Goal: Contribute content: Add original content to the website for others to see

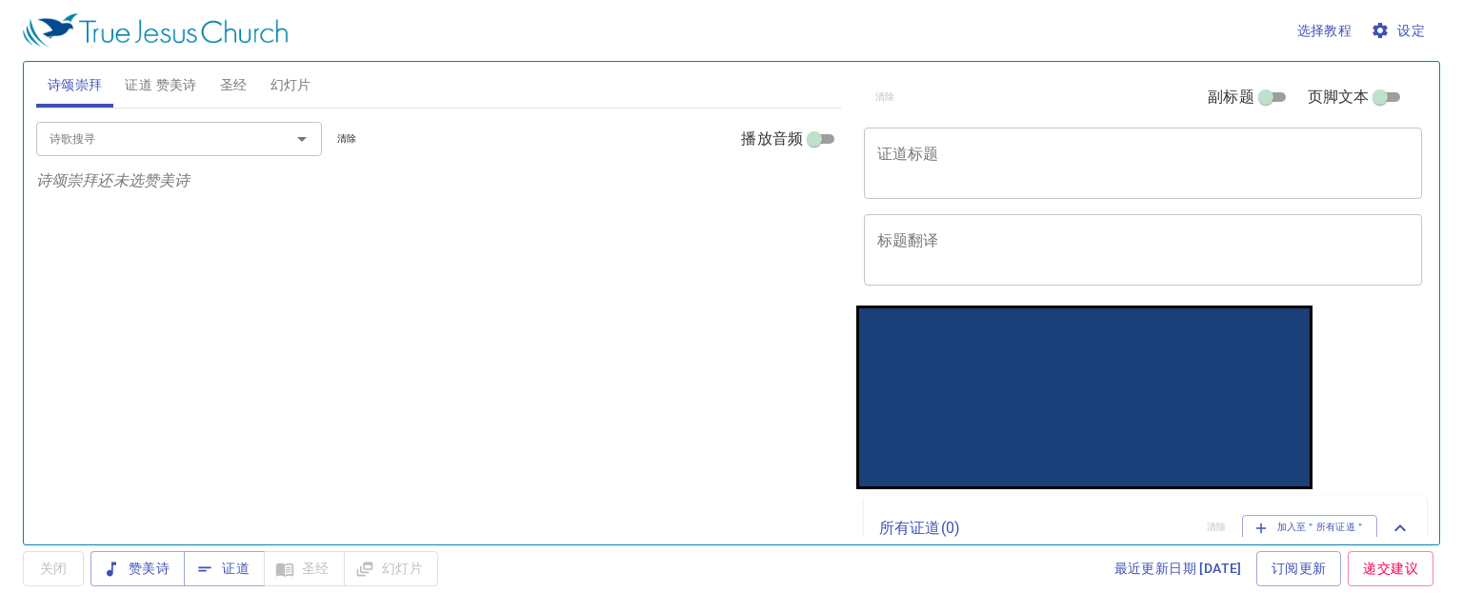
click at [286, 77] on span "幻灯片" at bounding box center [290, 85] width 41 height 24
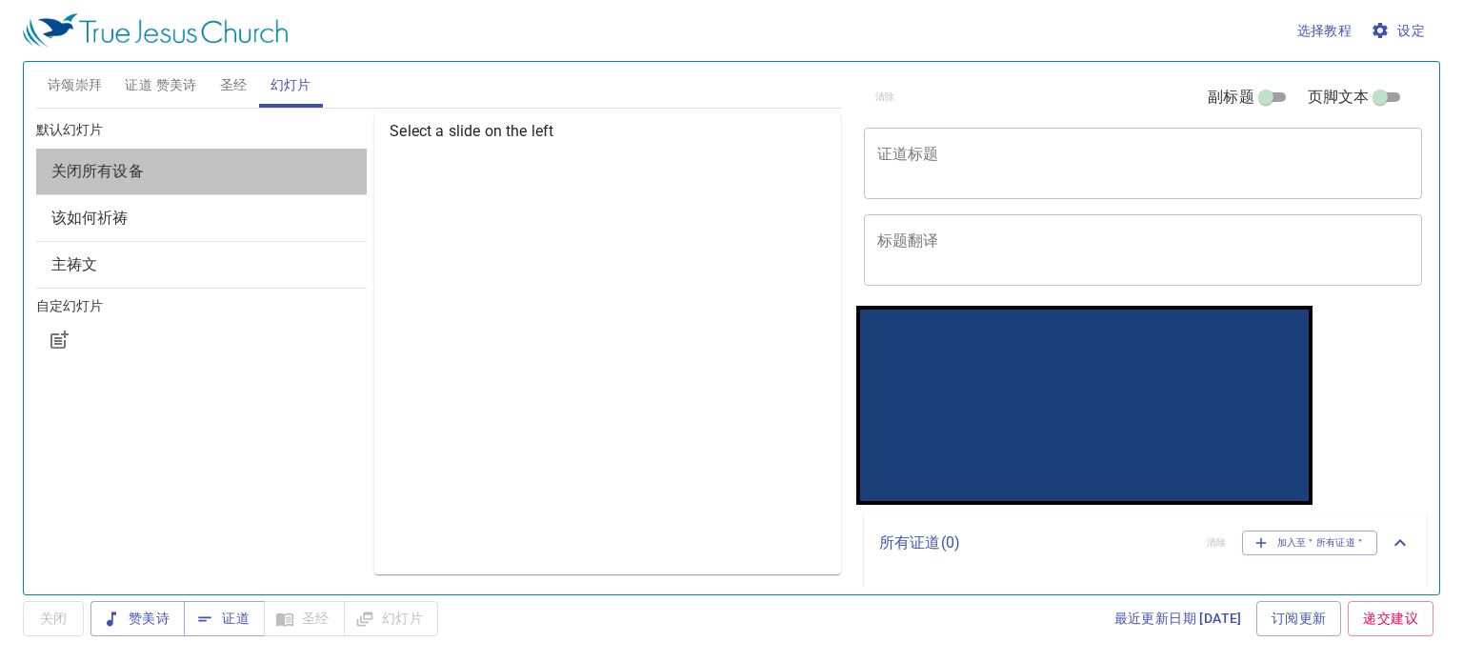
click at [221, 172] on span "关闭所有设备" at bounding box center [201, 171] width 301 height 23
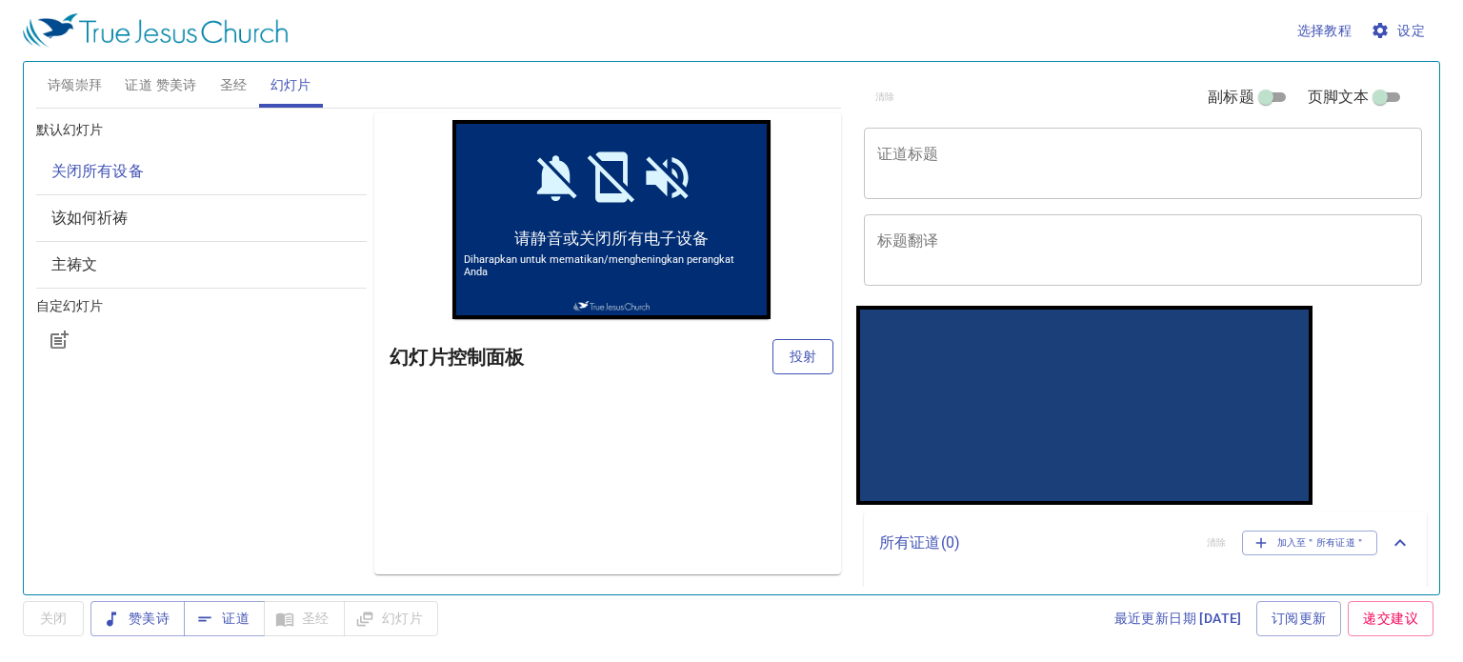
click at [787, 353] on span "投射" at bounding box center [802, 357] width 30 height 24
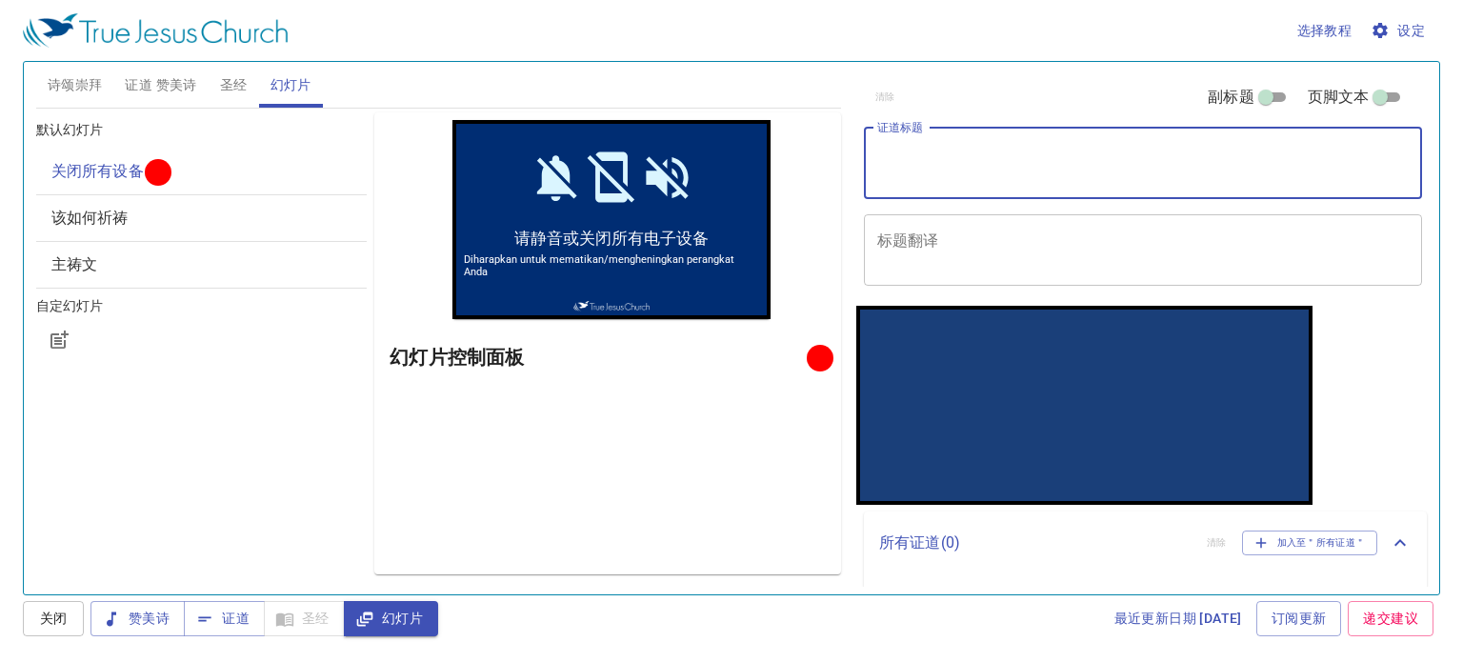
click at [1047, 150] on textarea "证道标题" at bounding box center [1142, 163] width 531 height 36
click at [922, 150] on textarea "证道标题" at bounding box center [1142, 163] width 531 height 36
type textarea "主教导的三"
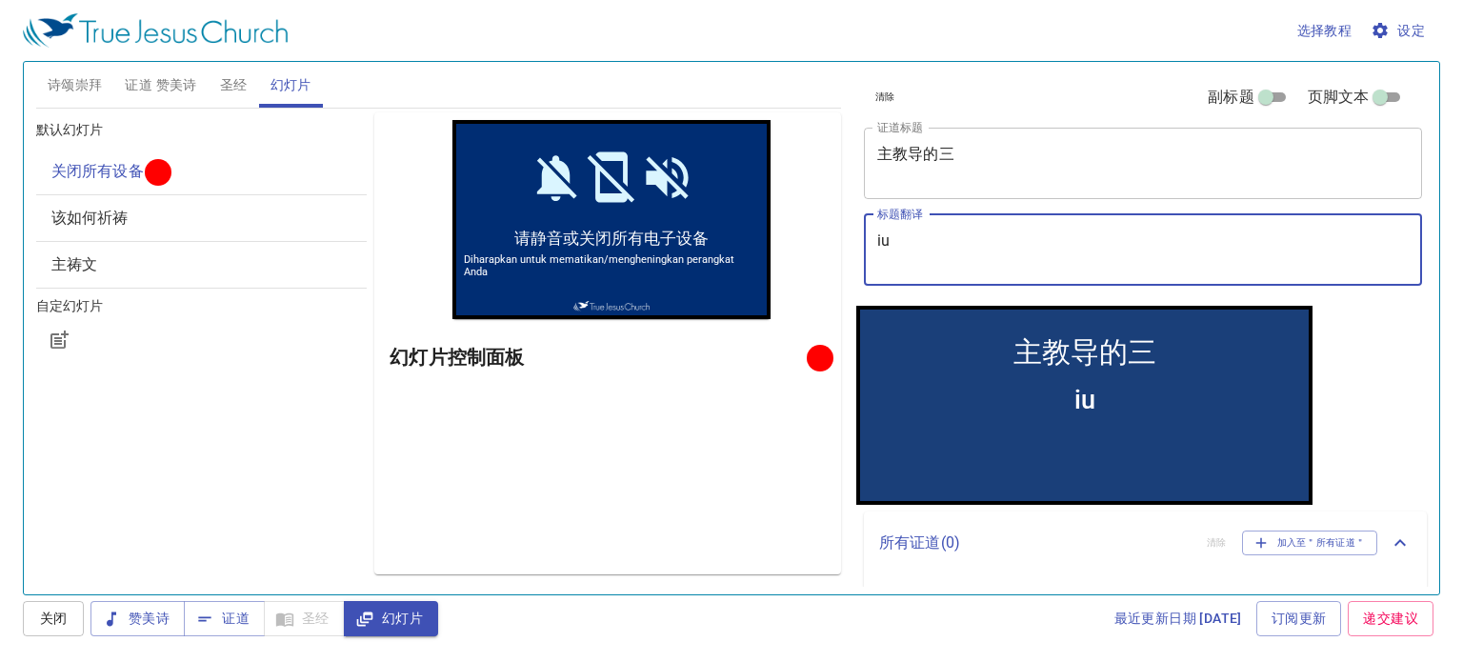
type textarea "i"
click at [1022, 151] on textarea "主教导的三" at bounding box center [1142, 163] width 531 height 36
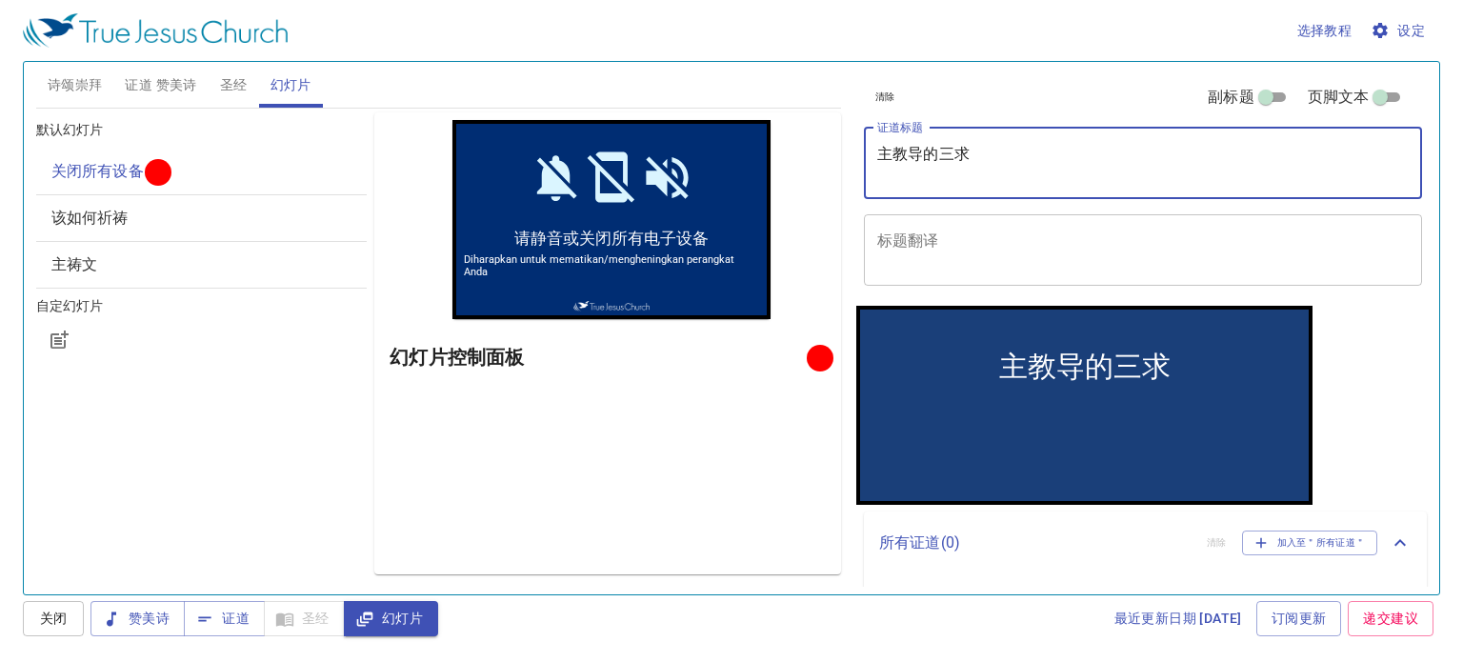
click at [895, 167] on textarea "主教导的三求" at bounding box center [1142, 163] width 531 height 36
click at [894, 180] on textarea "主教导的三求" at bounding box center [1142, 163] width 531 height 36
click at [996, 141] on div "主教导的三求 x 证道标题" at bounding box center [1143, 163] width 558 height 71
click at [993, 155] on textarea "主教导的三求" at bounding box center [1142, 163] width 531 height 36
type textarea "主教导的三求 Tiga P"
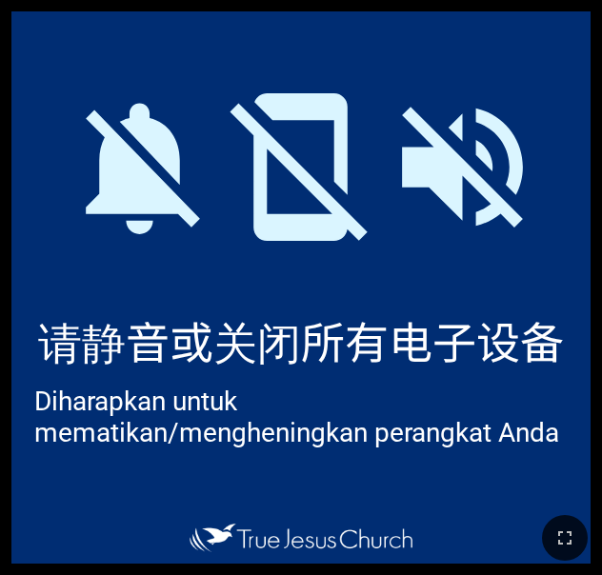
drag, startPoint x: 561, startPoint y: 521, endPoint x: 565, endPoint y: 582, distance: 61.1
click at [561, 521] on button "button" at bounding box center [565, 538] width 46 height 46
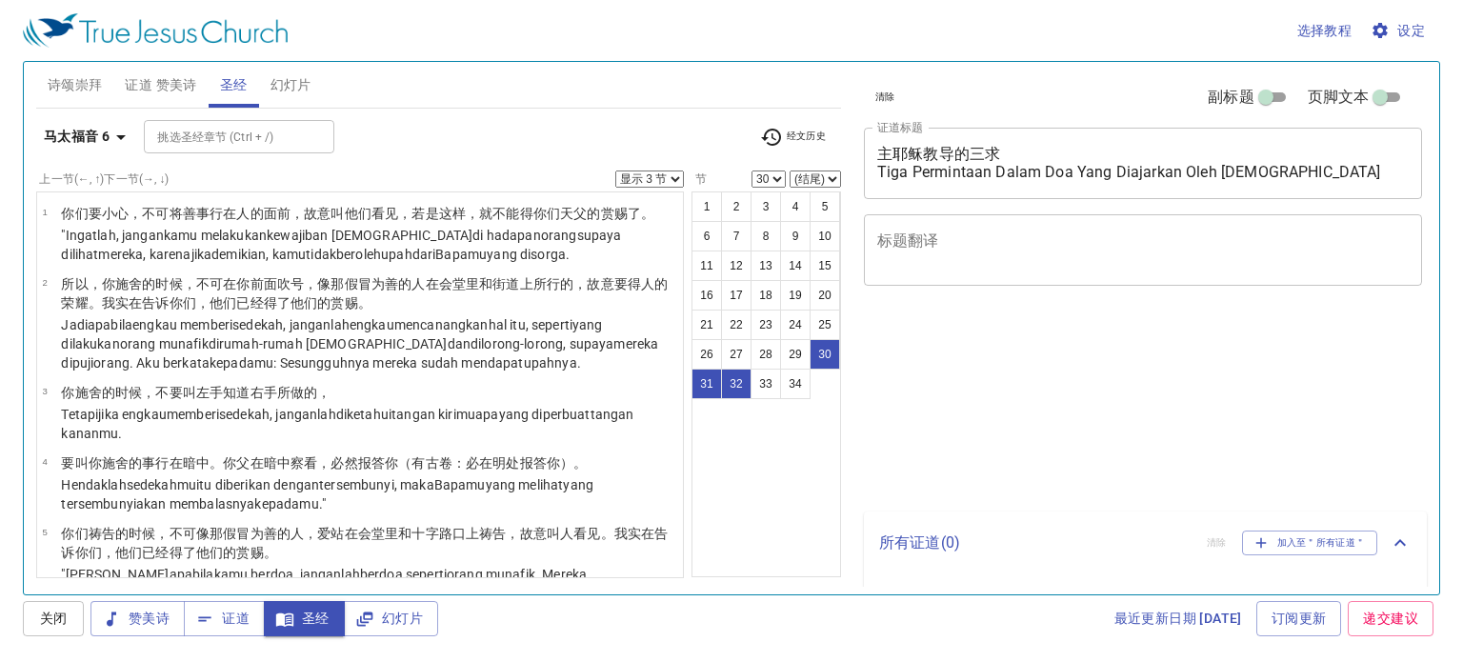
select select "3"
select select "30"
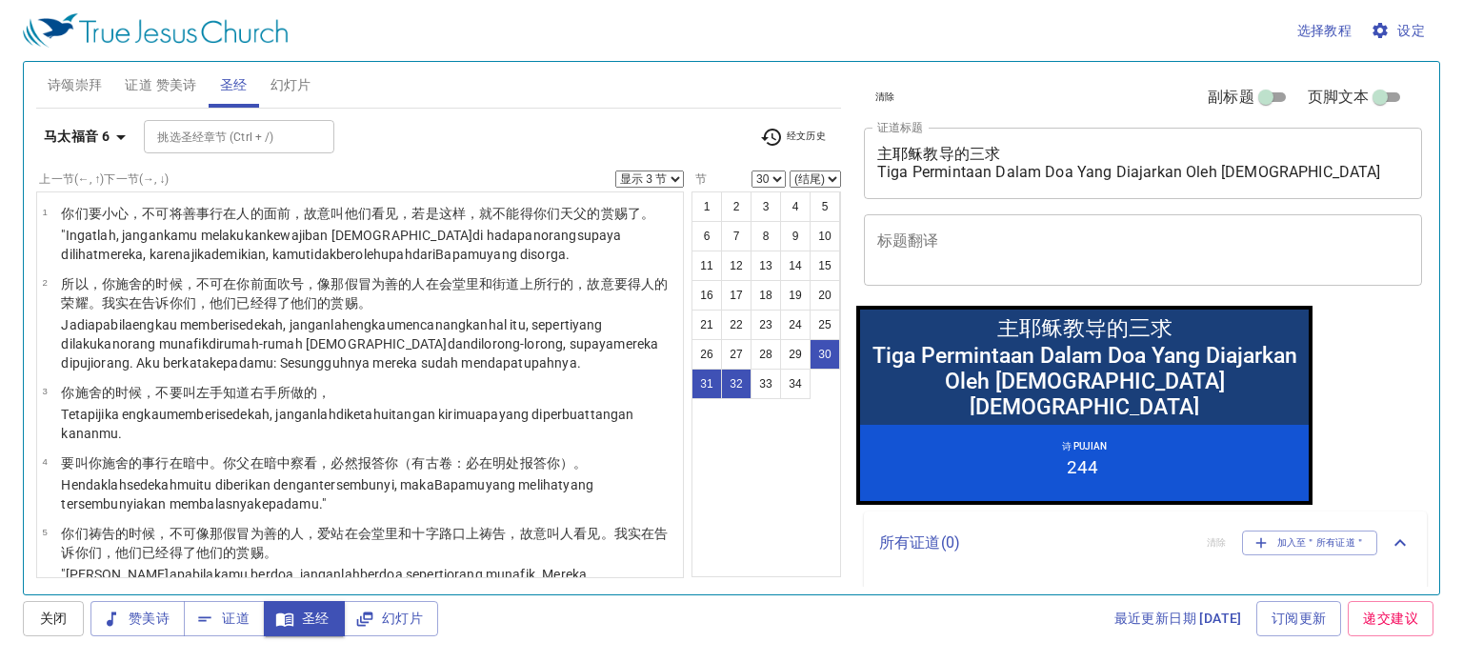
scroll to position [2065, 0]
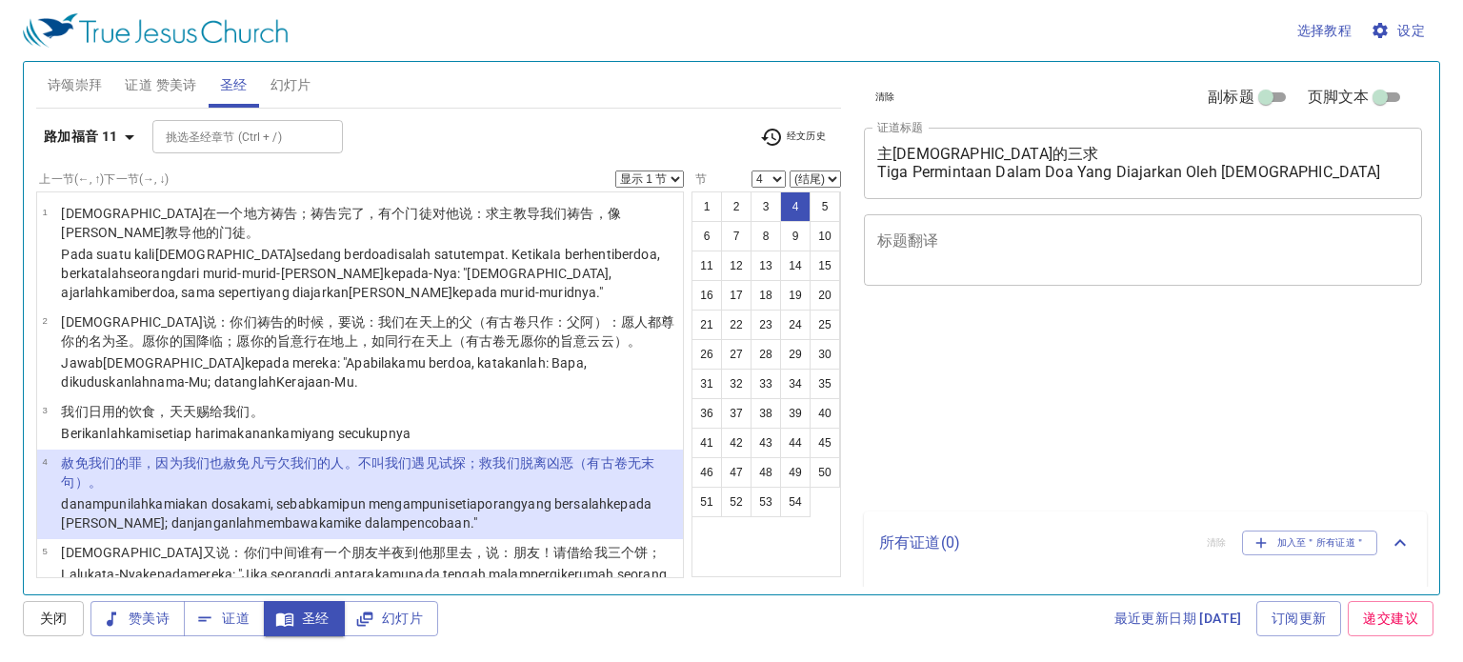
select select "4"
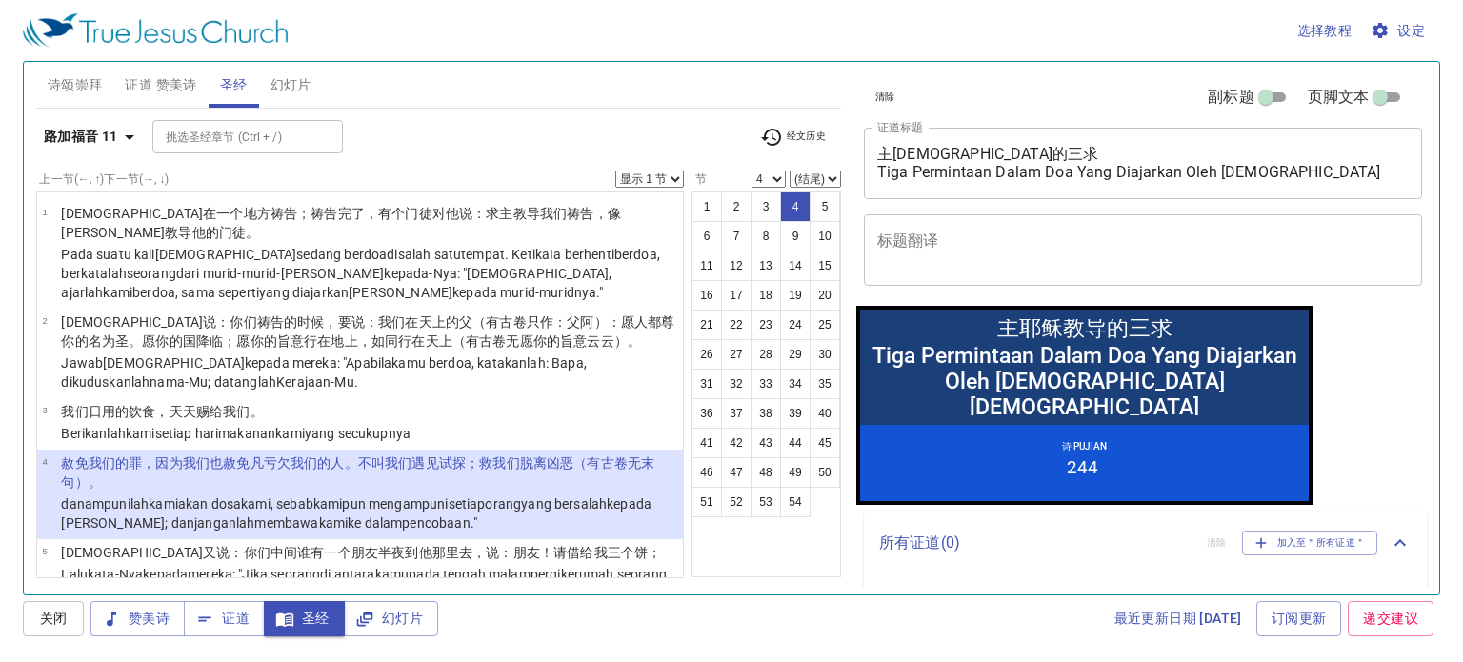
scroll to position [190, 0]
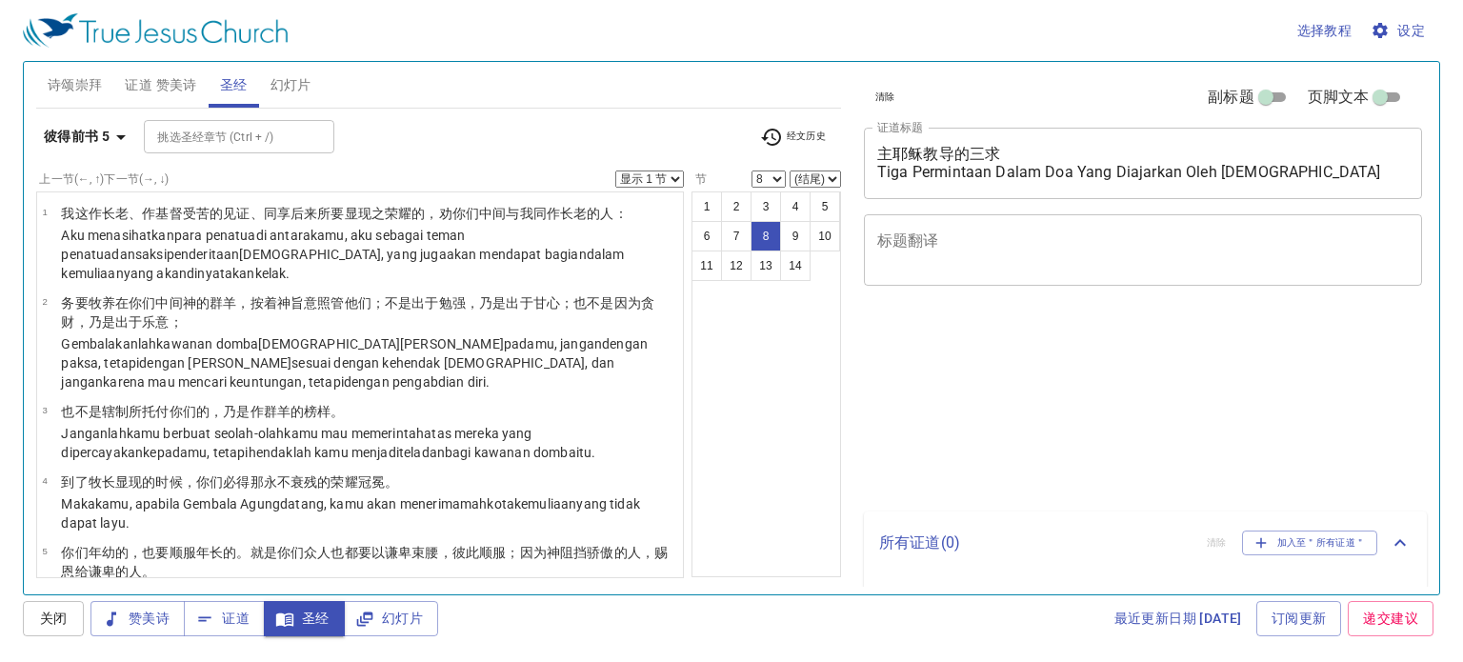
select select "8"
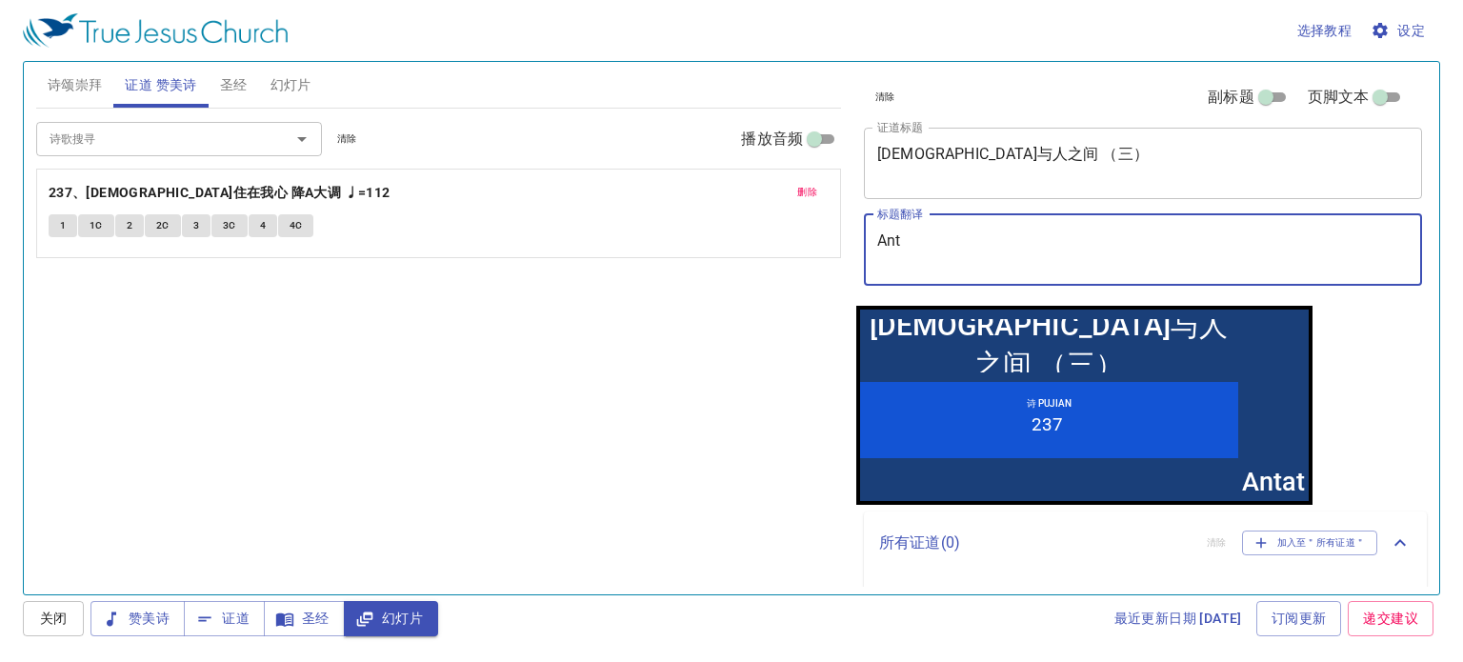
type textarea "An"
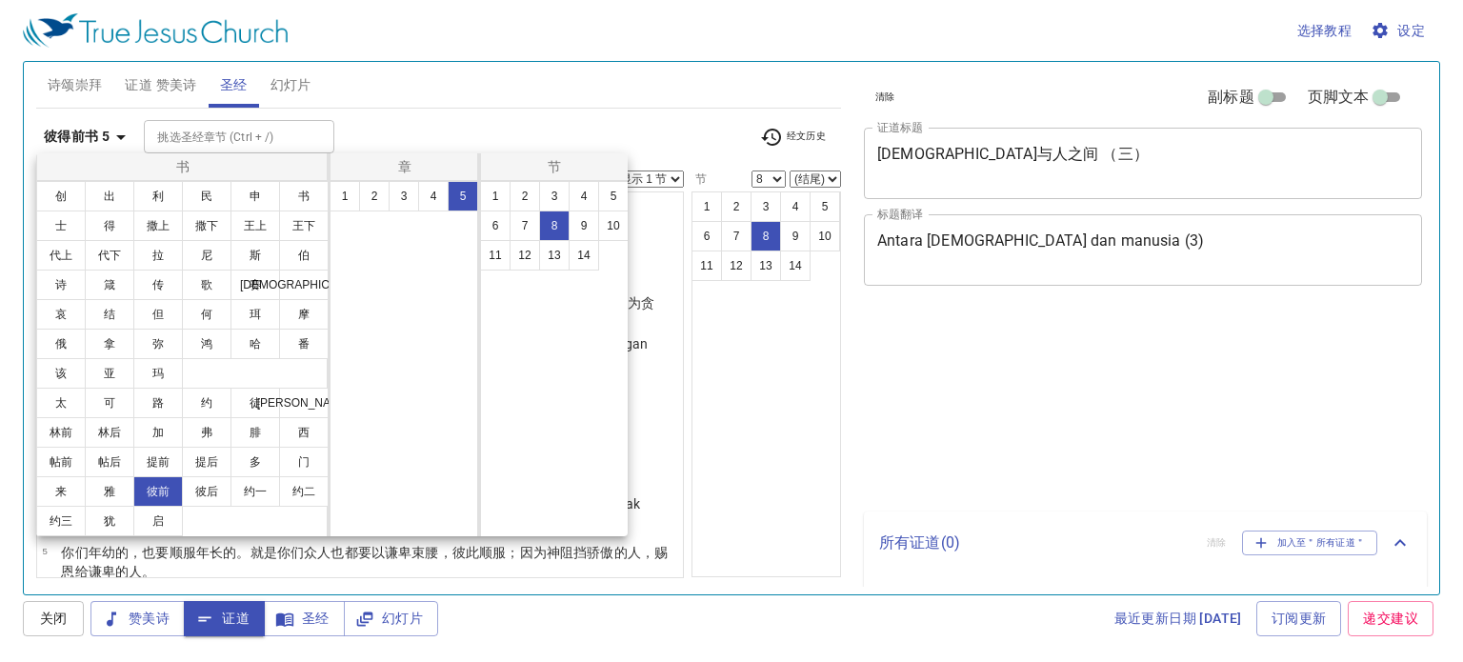
select select "8"
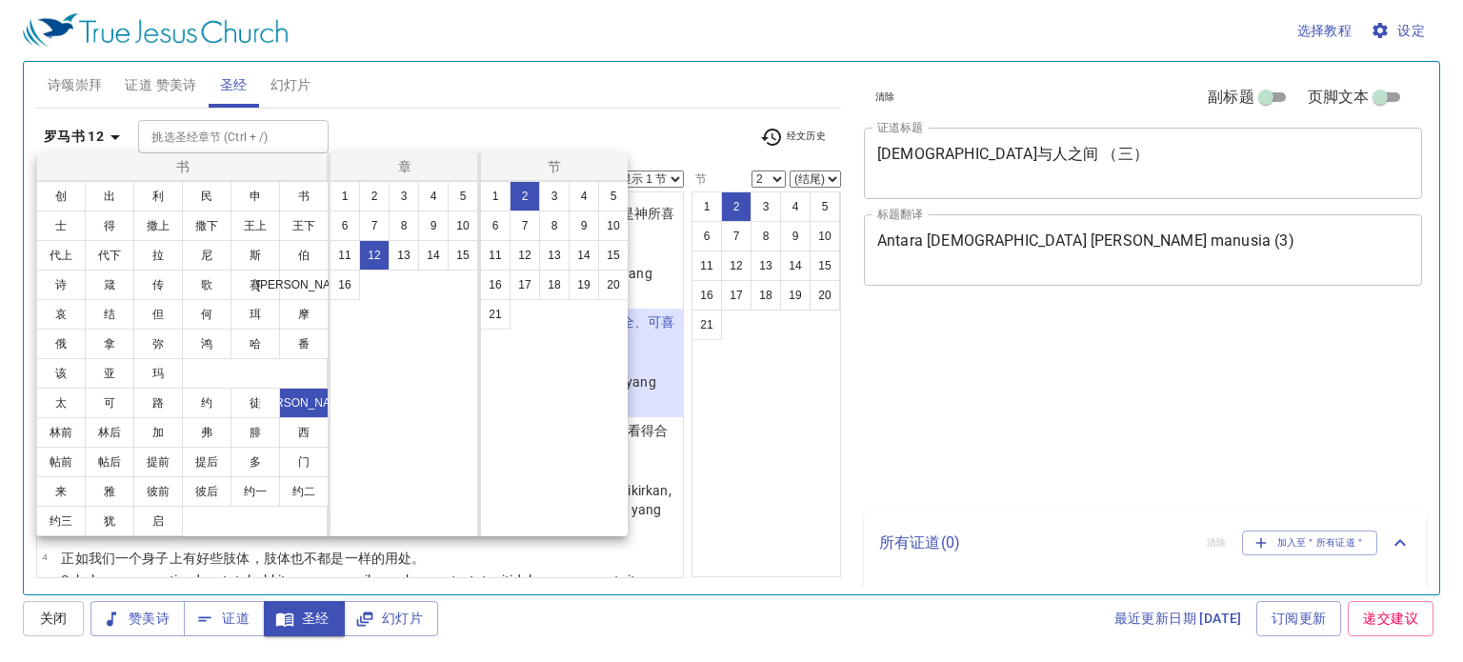
select select "2"
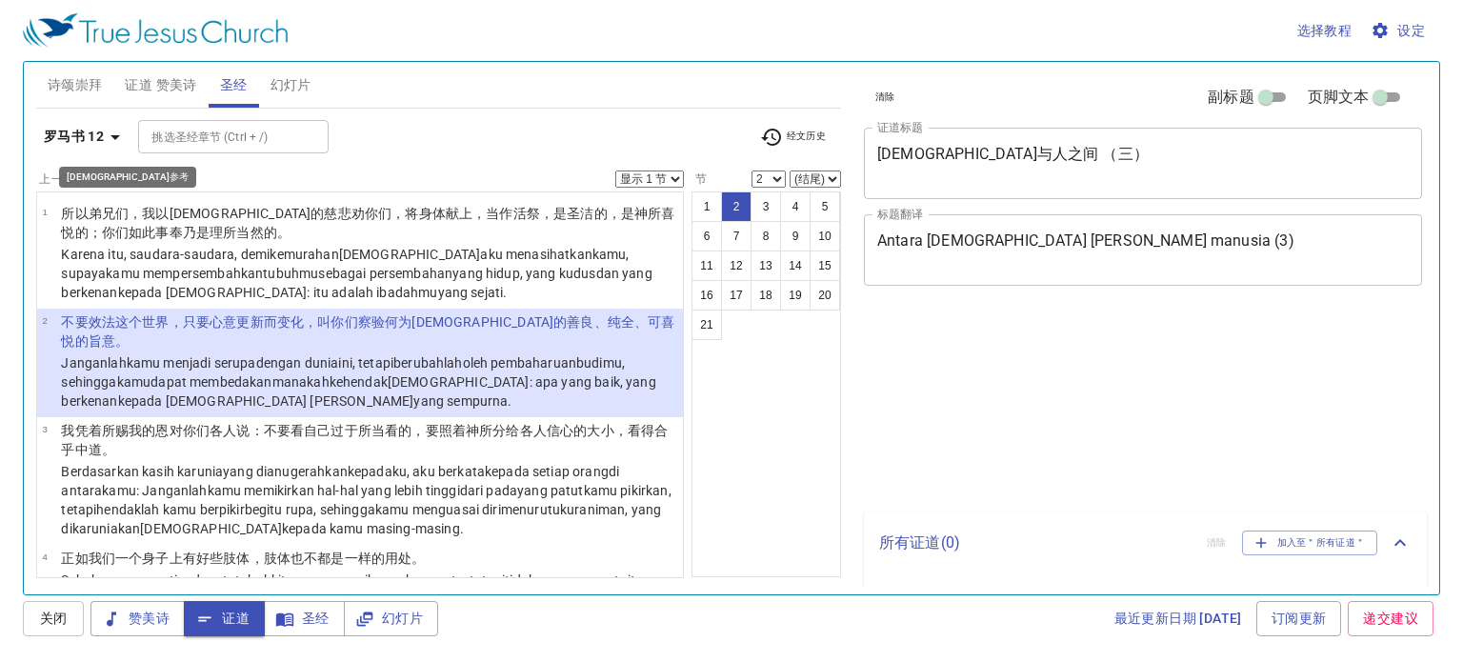
select select "2"
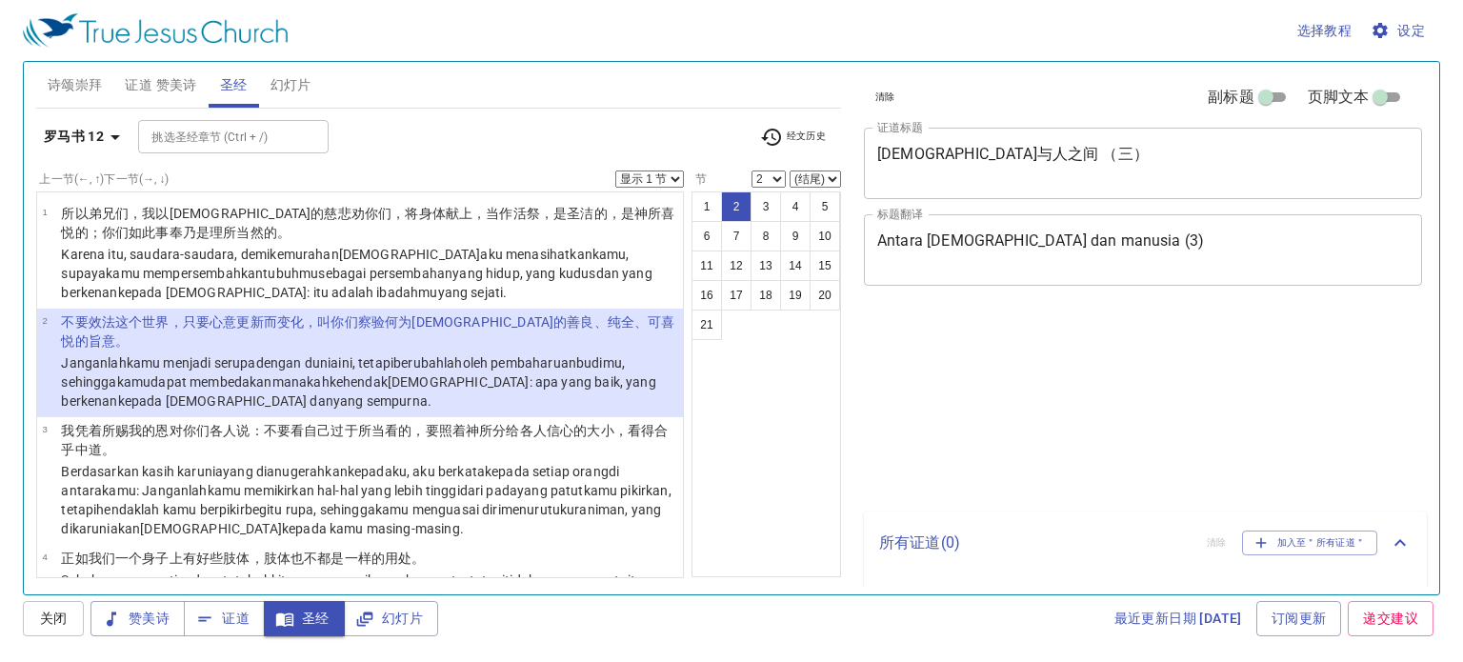
select select "2"
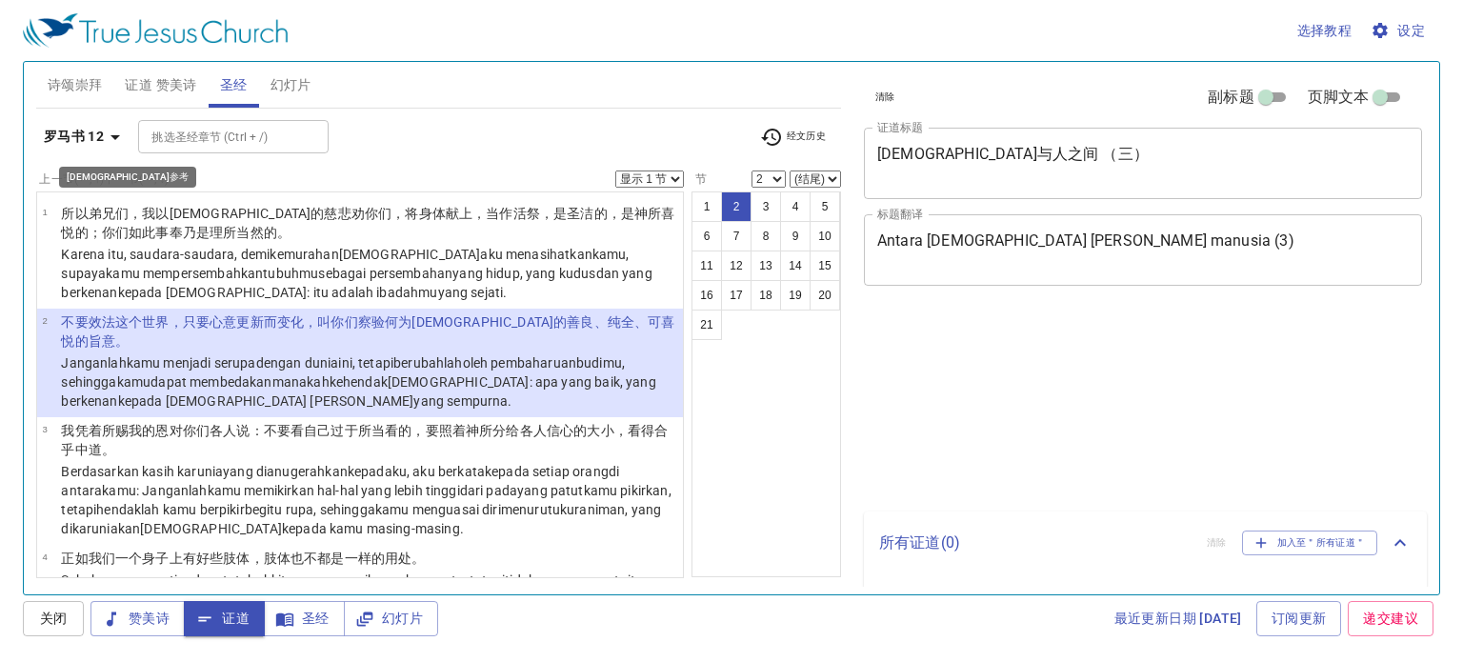
select select "2"
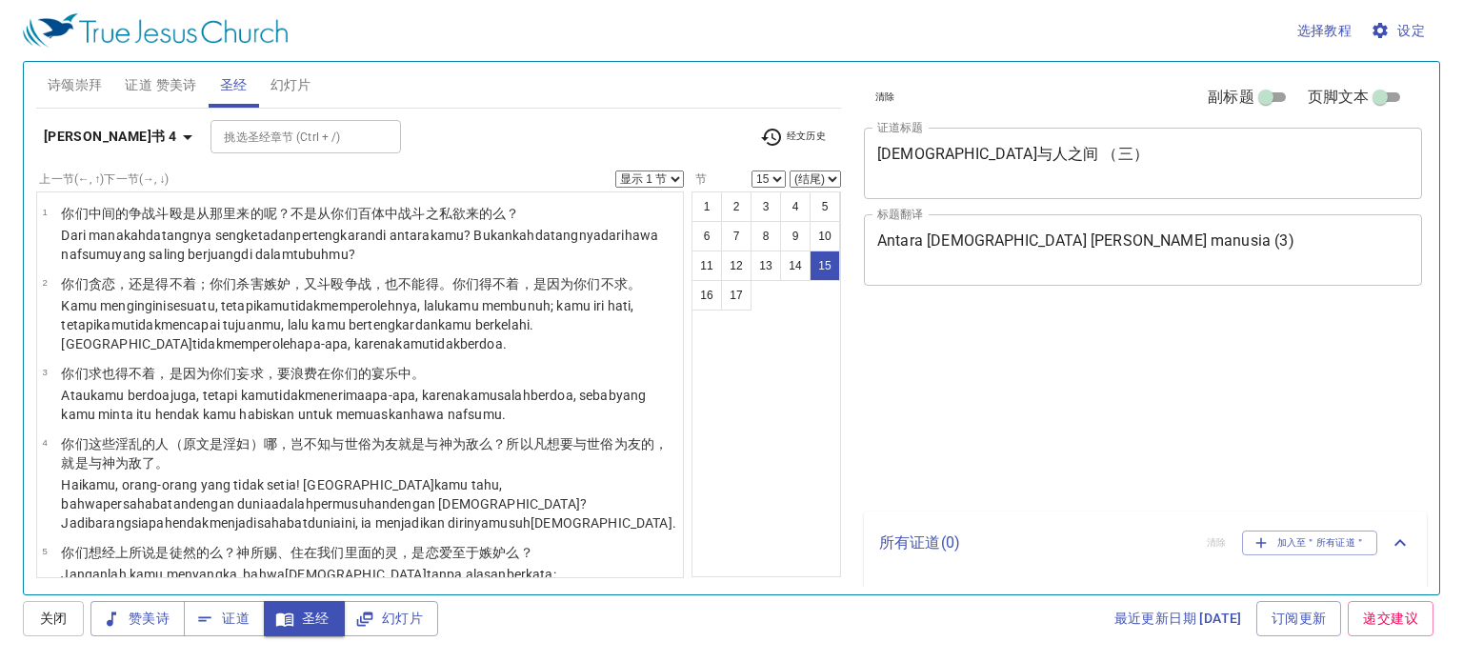
select select "15"
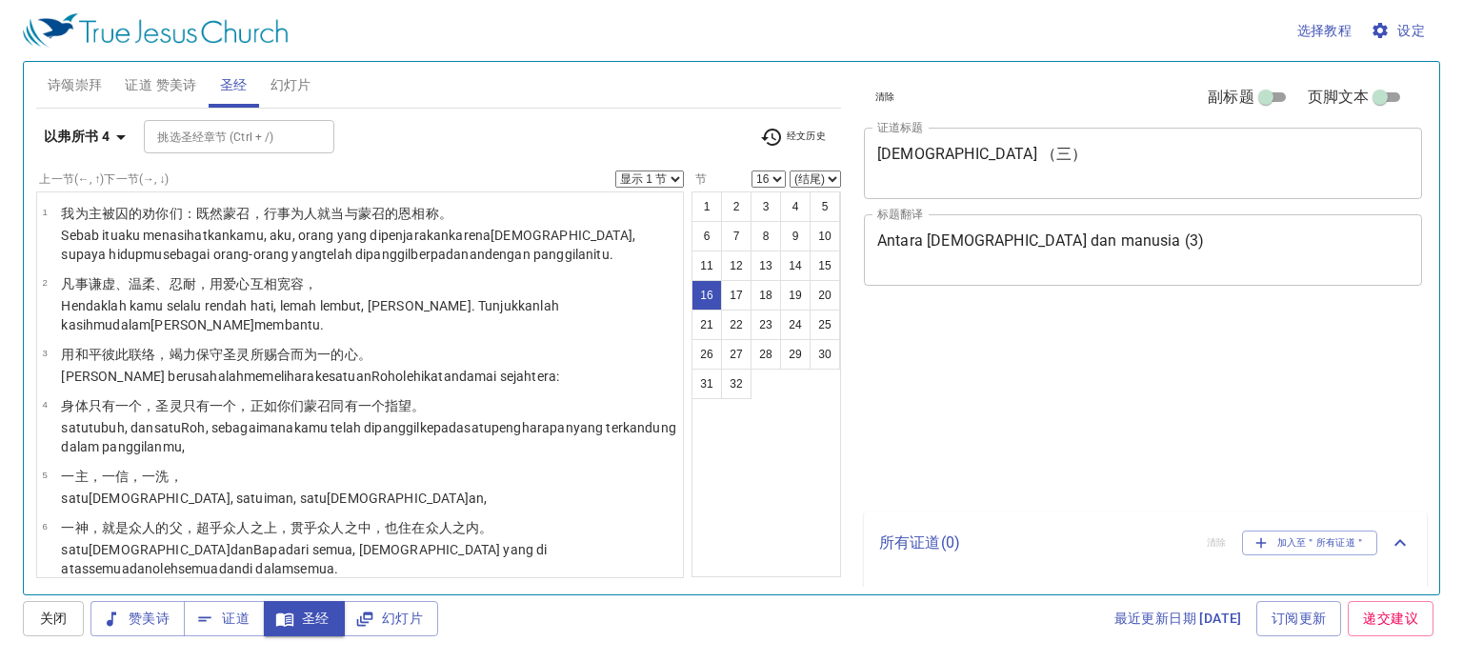
select select "16"
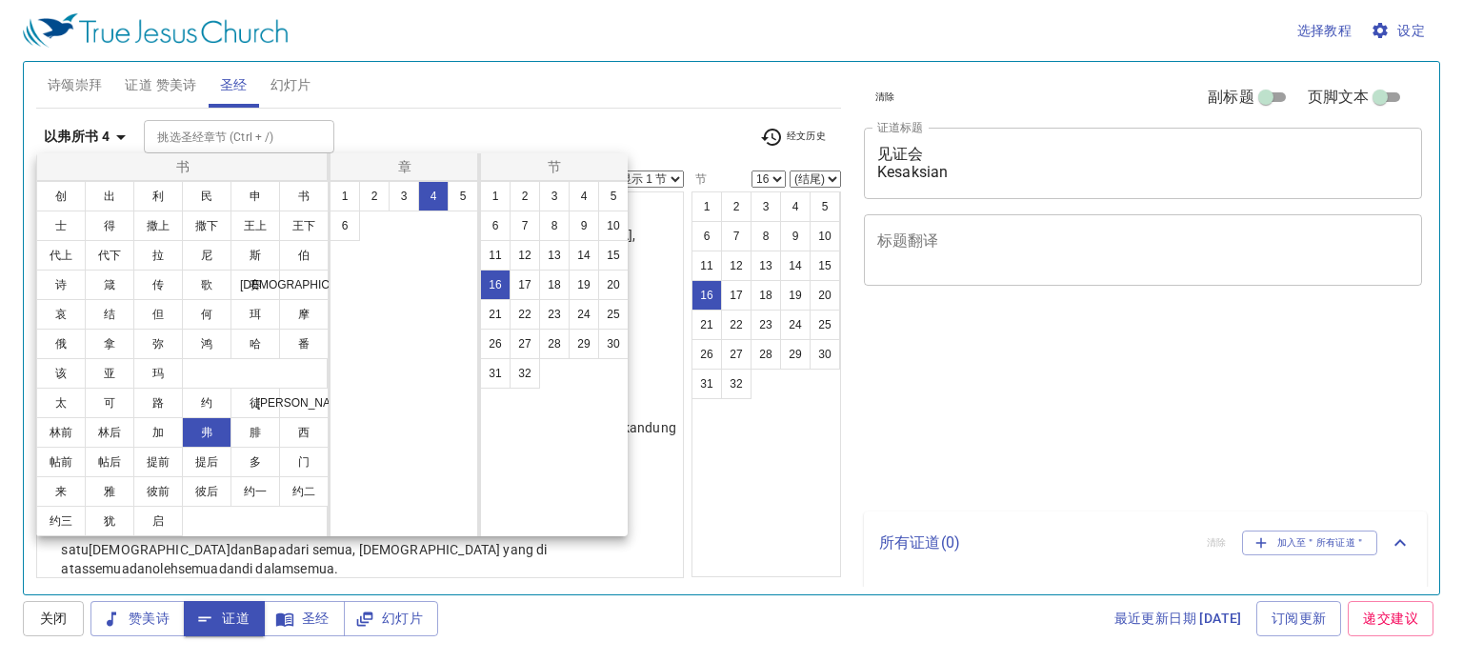
select select "16"
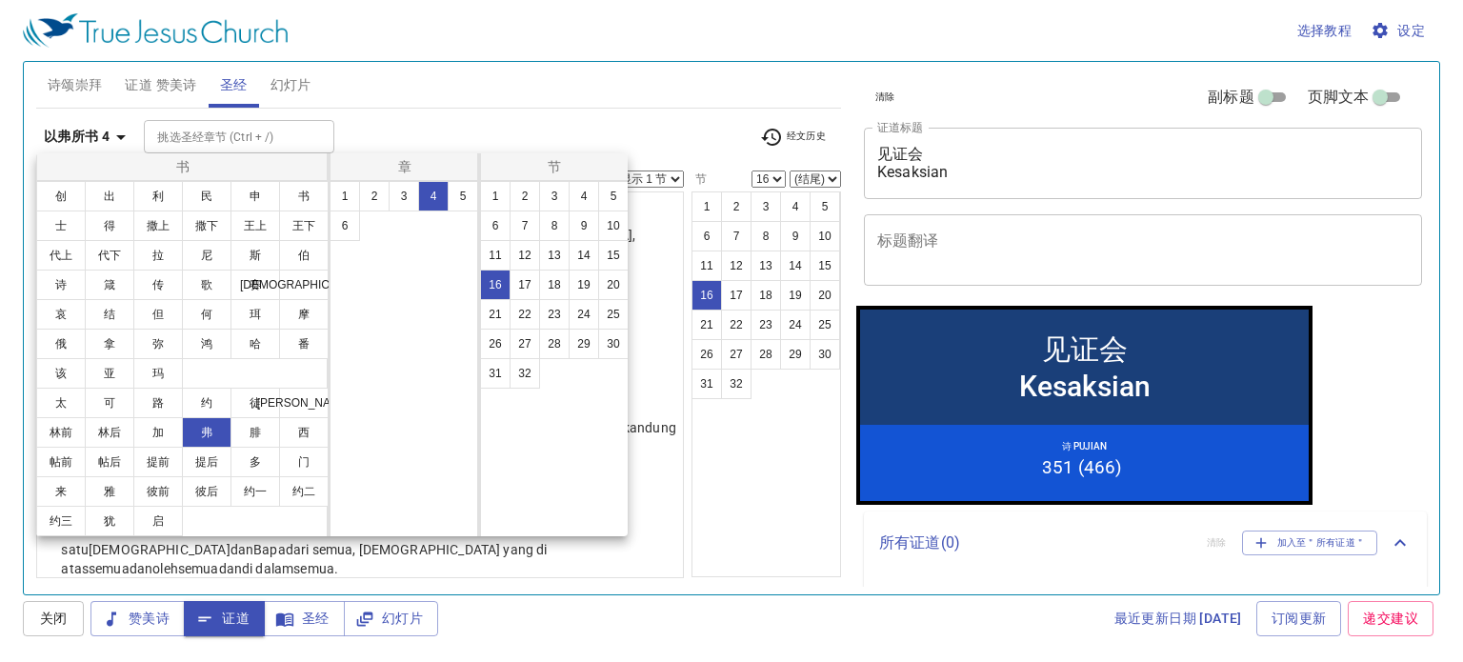
scroll to position [780, 0]
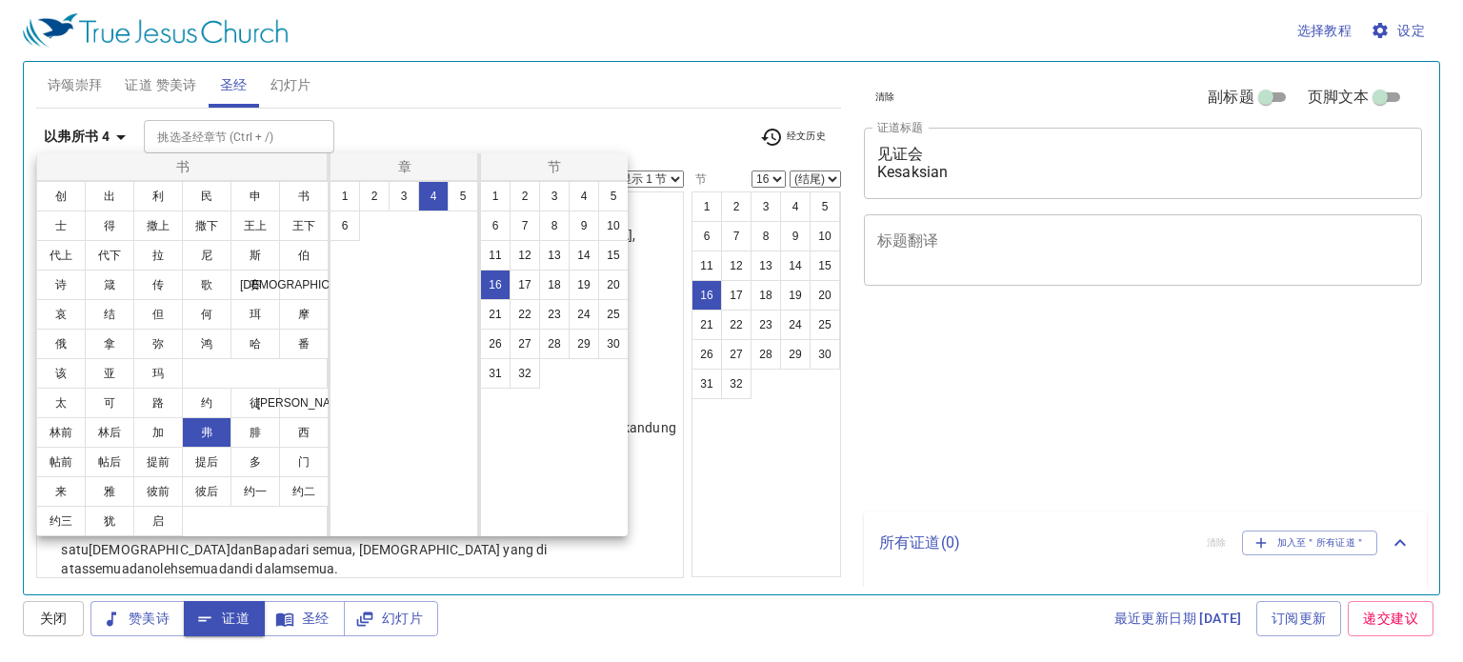
select select "16"
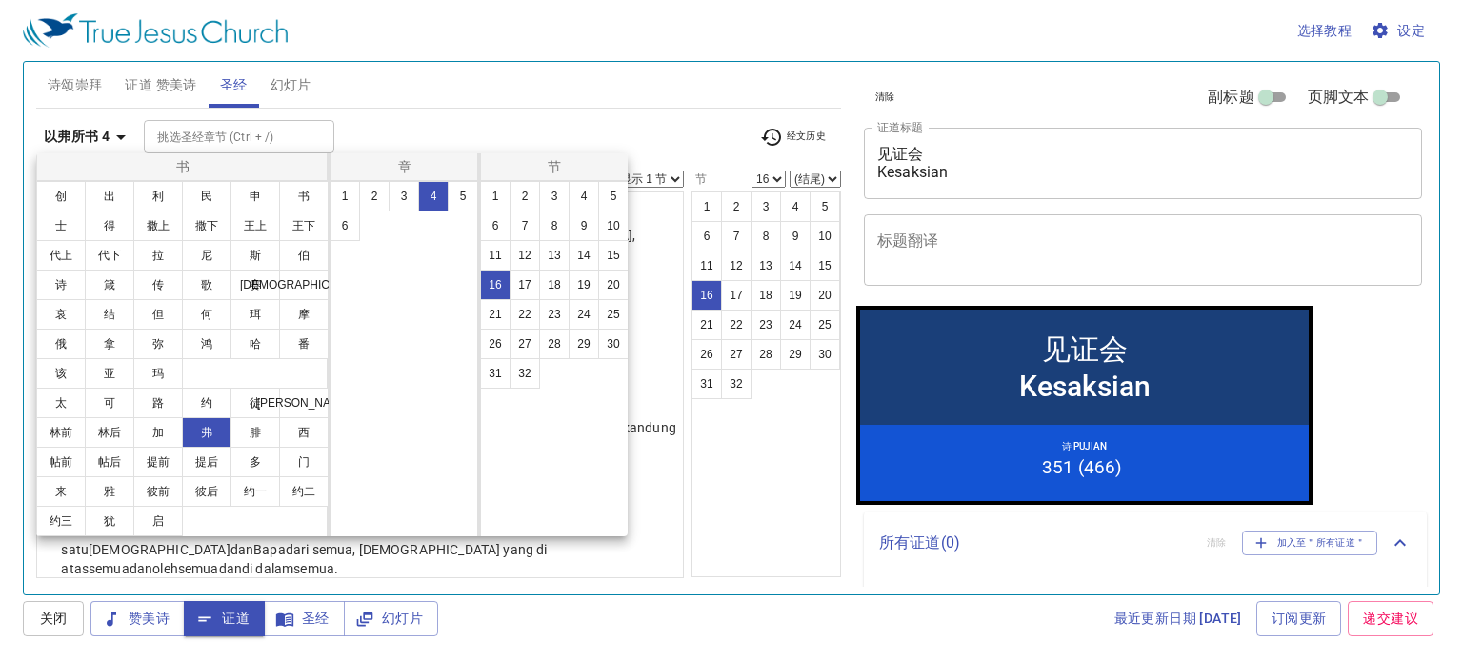
scroll to position [780, 0]
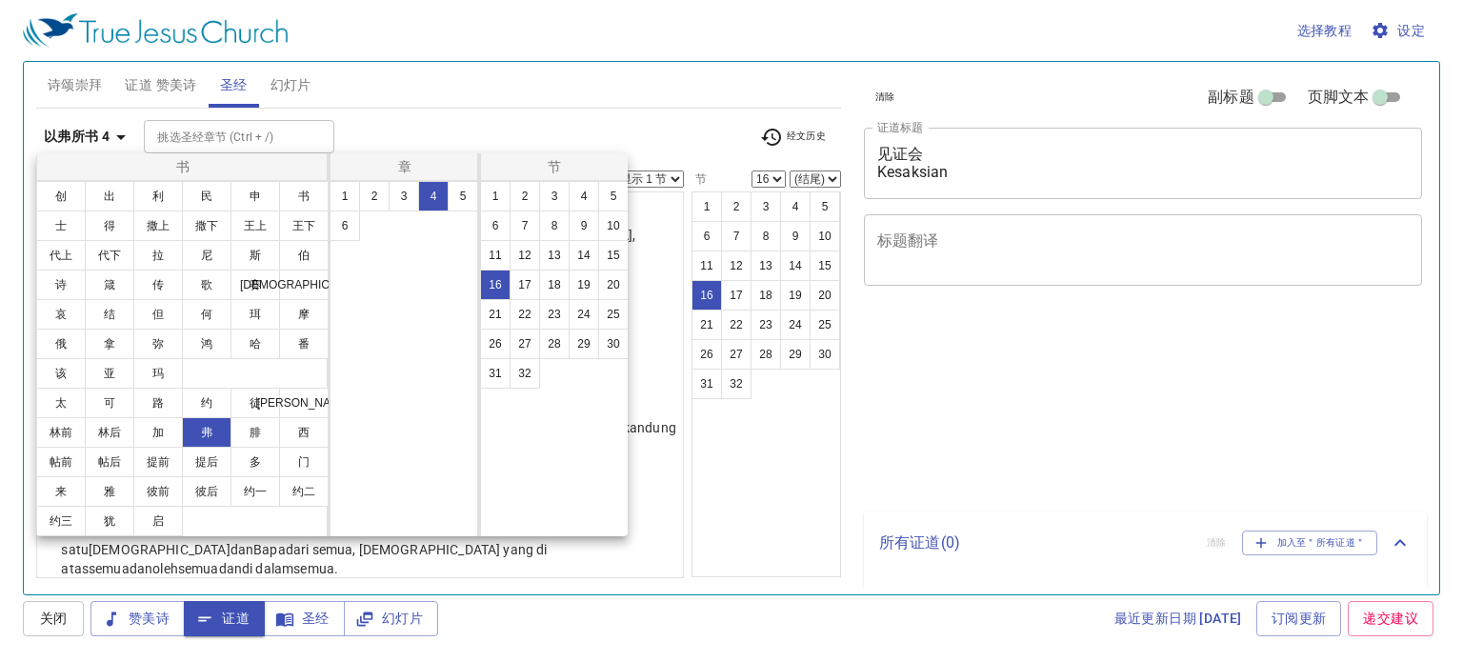
select select "16"
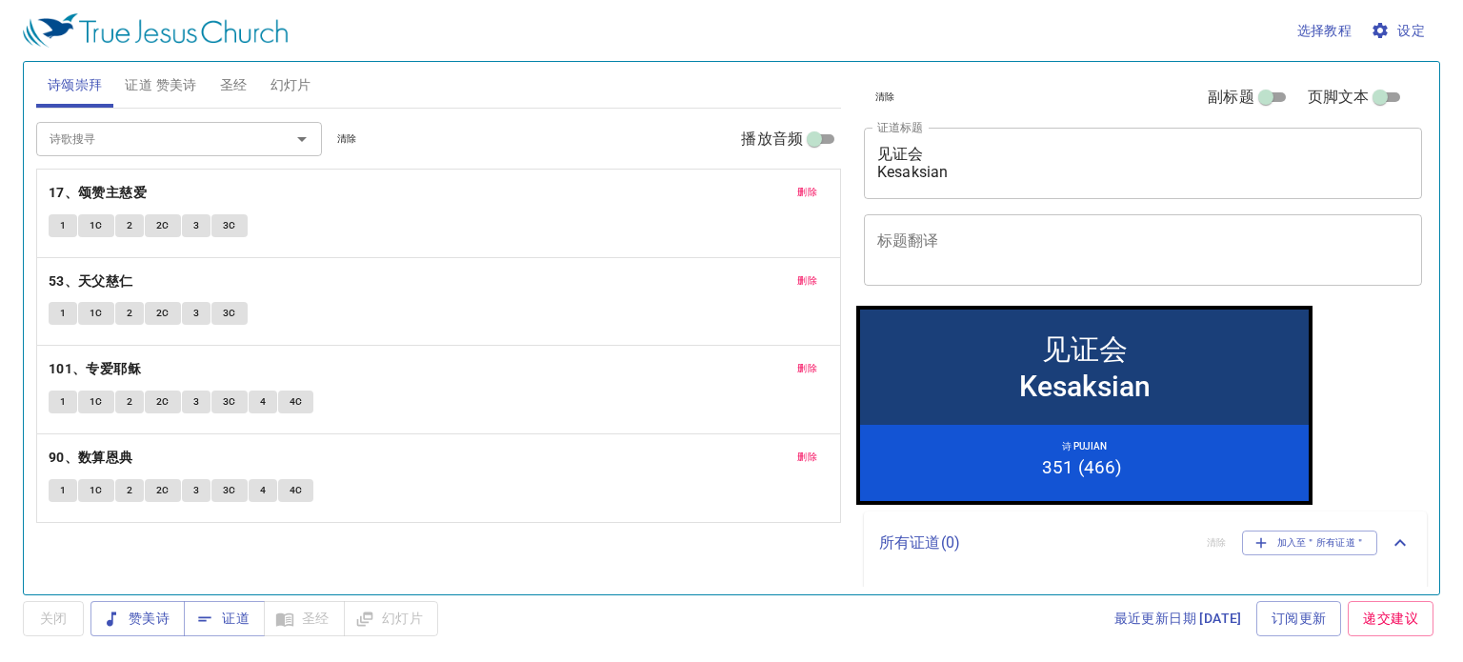
click at [1462, 543] on html "选择教程 设定 诗颂崇拜 证道 赞美诗 圣经 幻灯片 诗歌搜寻 诗歌搜寻 清除 播放音频 删除 17、颂赞主慈爱 1 1C 2 2C 3 3C 删除 53、天…" at bounding box center [731, 331] width 1463 height 662
click at [974, 186] on div "见证会 Kesaksian x 证道标题" at bounding box center [1143, 163] width 558 height 71
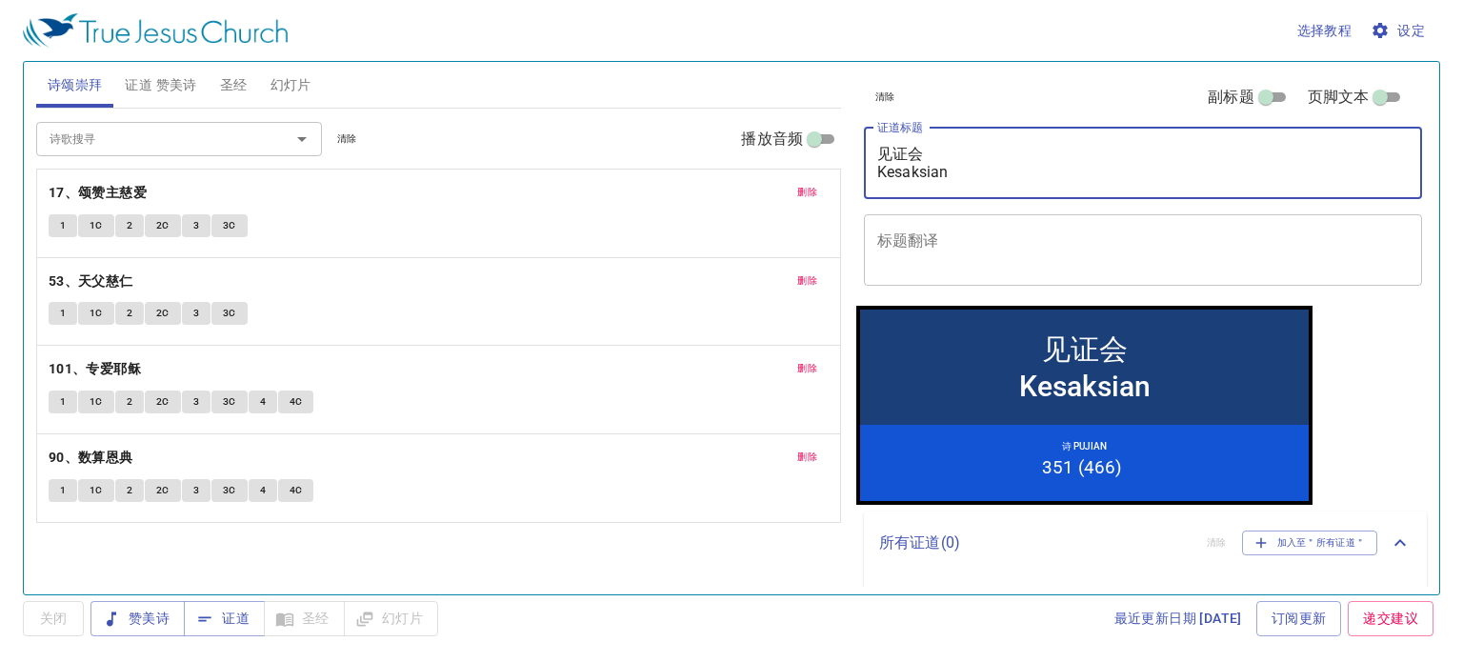
drag, startPoint x: 974, startPoint y: 176, endPoint x: 864, endPoint y: 157, distance: 112.1
click at [864, 157] on div "见证会 Kesaksian x 证道标题" at bounding box center [1143, 163] width 558 height 71
type textarea "祈求圣灵"
drag, startPoint x: 203, startPoint y: 620, endPoint x: 337, endPoint y: 384, distance: 271.7
click at [204, 620] on icon "button" at bounding box center [205, 618] width 12 height 5
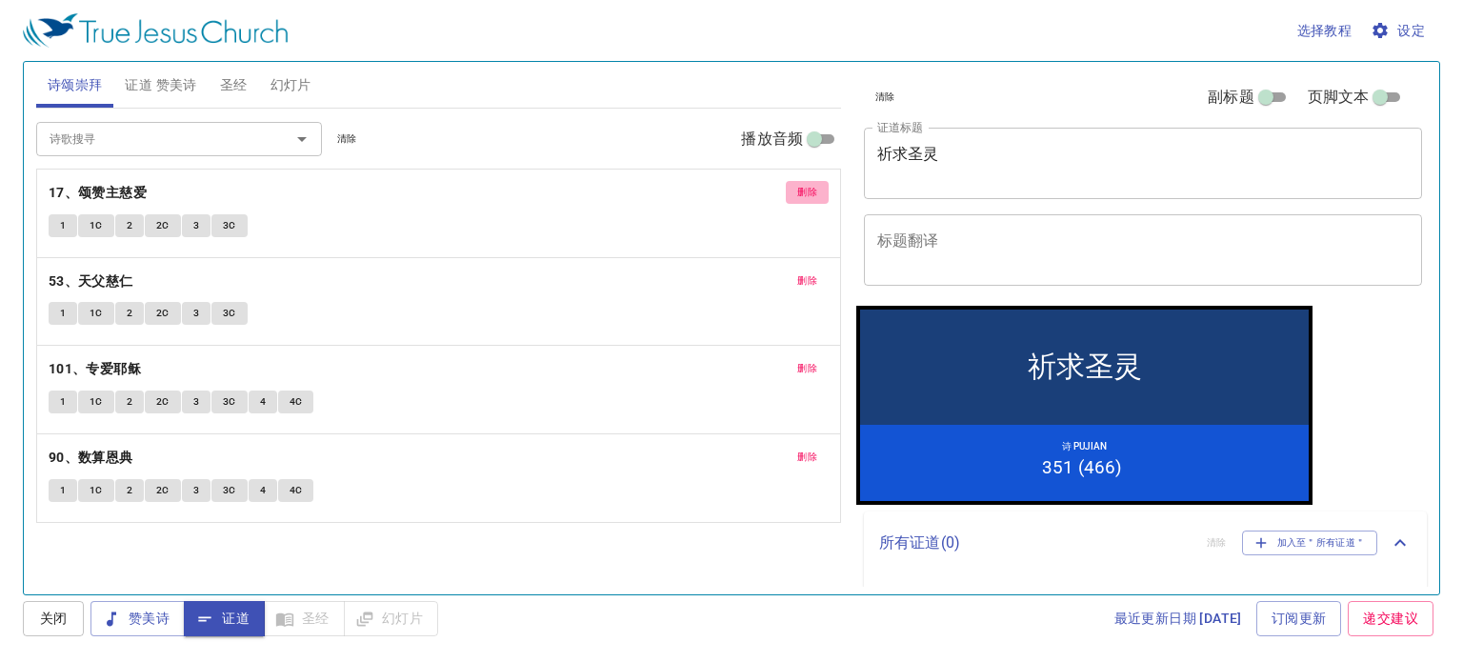
click at [809, 193] on span "删除" at bounding box center [807, 192] width 20 height 17
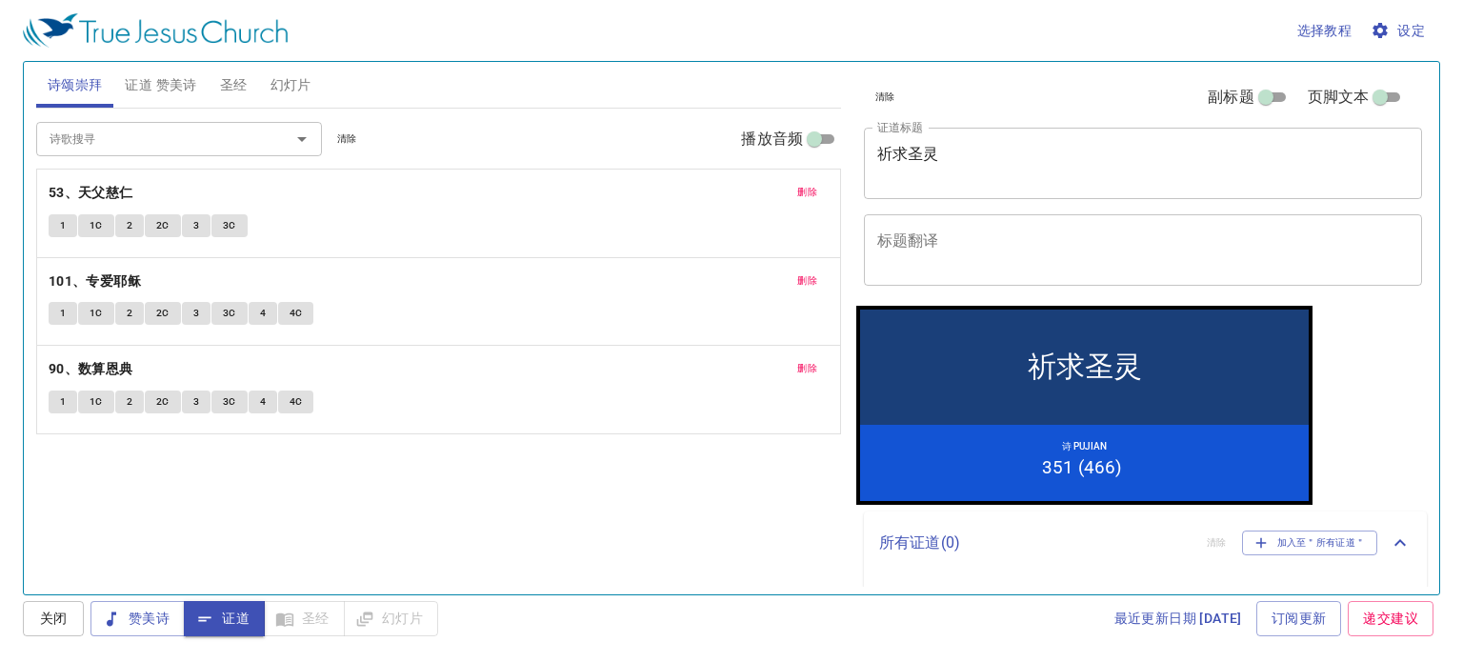
click at [804, 194] on span "删除" at bounding box center [807, 192] width 20 height 17
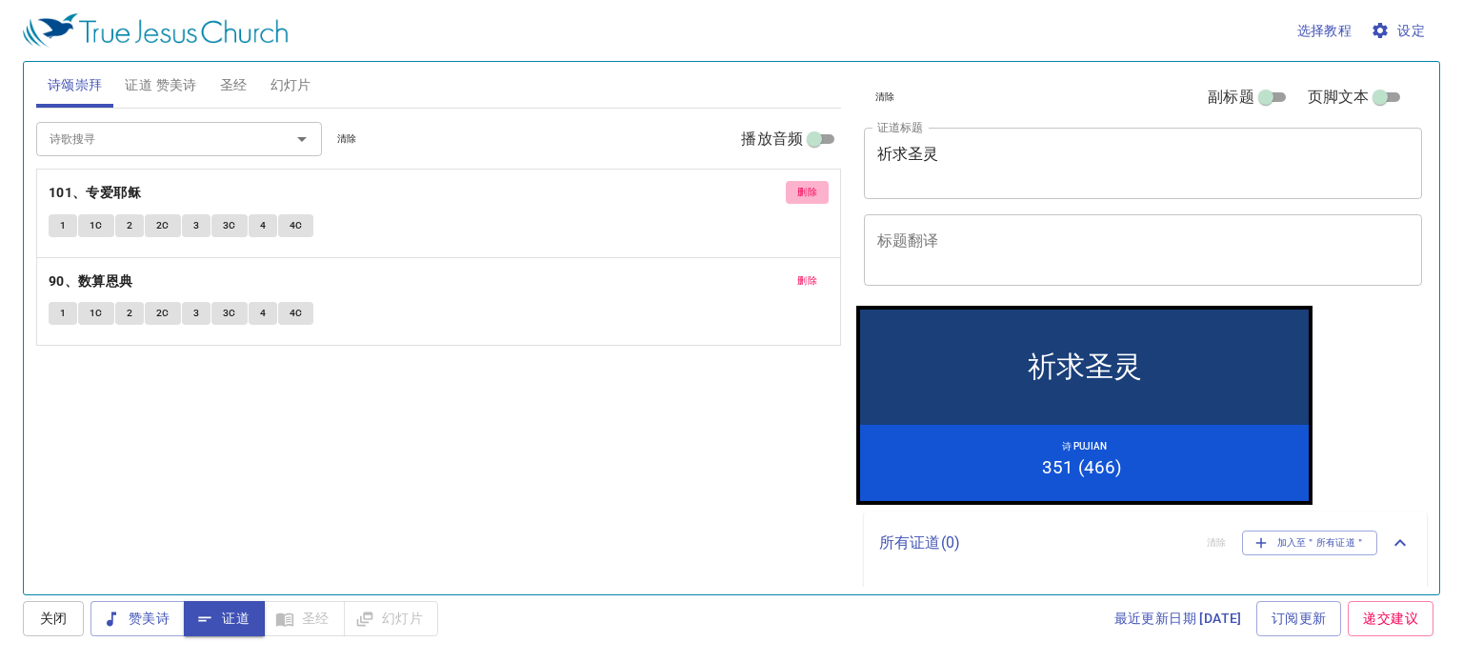
click at [807, 196] on span "删除" at bounding box center [807, 192] width 20 height 17
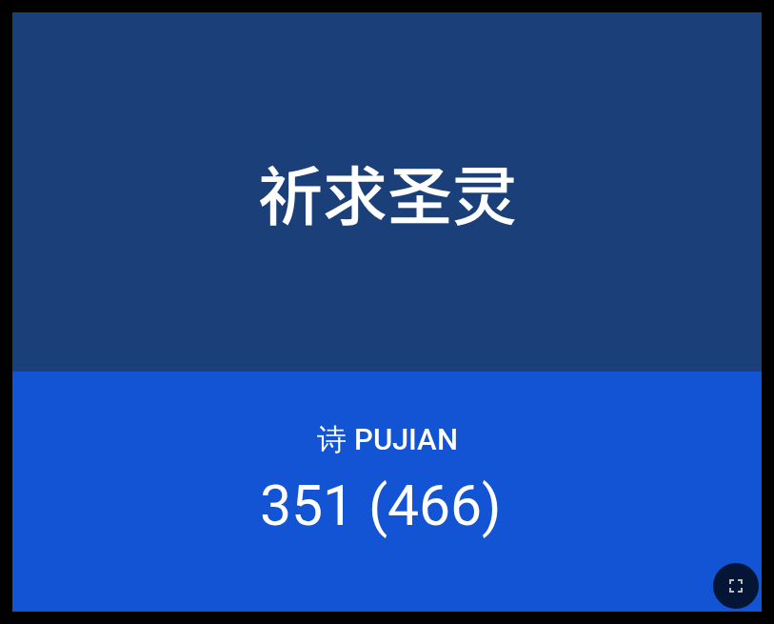
click at [743, 559] on div at bounding box center [387, 585] width 774 height 77
click at [743, 558] on div at bounding box center [387, 585] width 774 height 77
click at [737, 564] on button "button" at bounding box center [736, 586] width 46 height 46
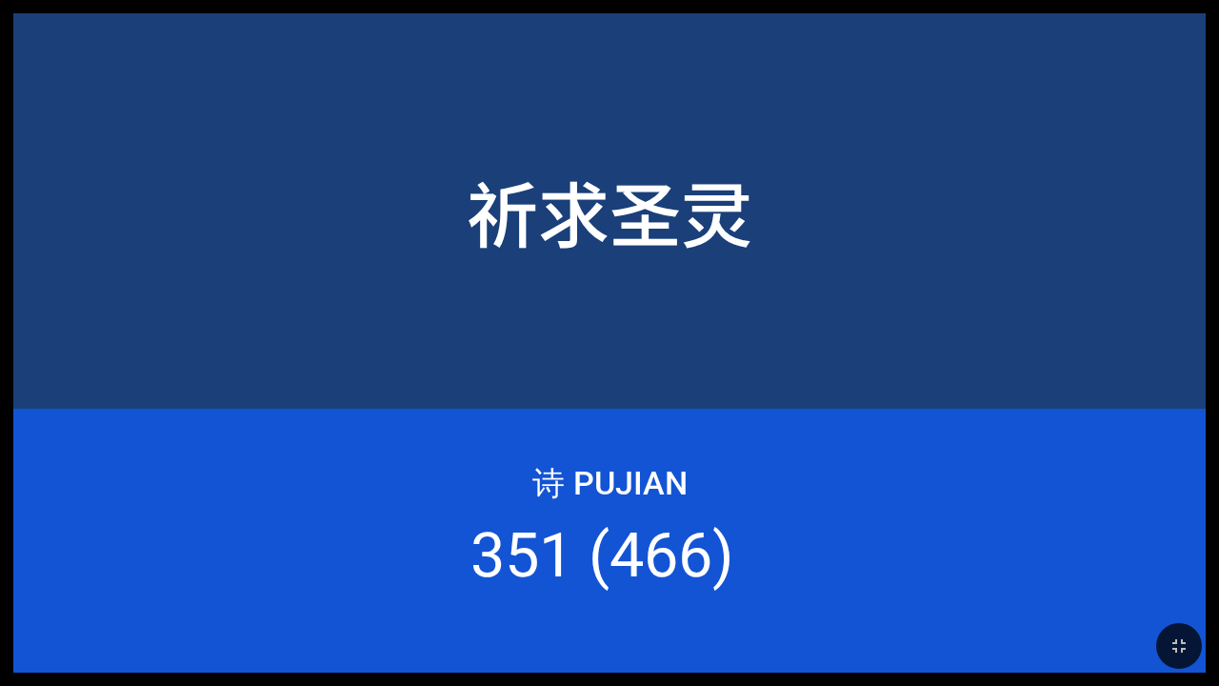
click at [765, 618] on div at bounding box center [609, 646] width 1219 height 80
